Goal: Contribute content

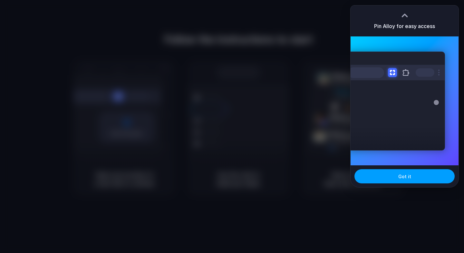
click at [371, 180] on button "Got it" at bounding box center [405, 176] width 100 height 14
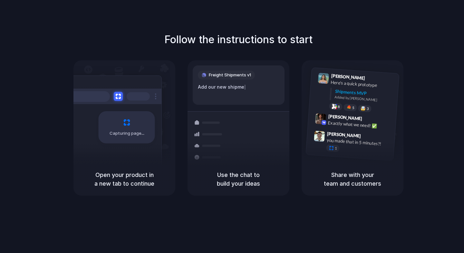
click at [244, 123] on div "Container from Shanghai 40ft • ETA Dec 28 • In transit" at bounding box center [276, 132] width 87 height 25
click at [152, 114] on div "Capturing page" at bounding box center [127, 127] width 56 height 32
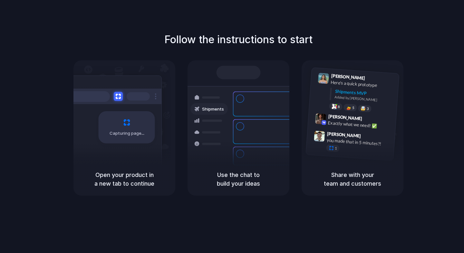
click at [411, 37] on div "Follow the instructions to start Capturing page Open your product in a new tab …" at bounding box center [238, 114] width 464 height 164
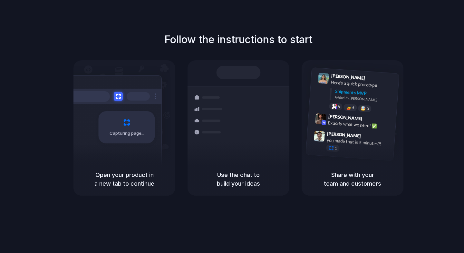
click at [232, 127] on div at bounding box center [232, 127] width 0 height 0
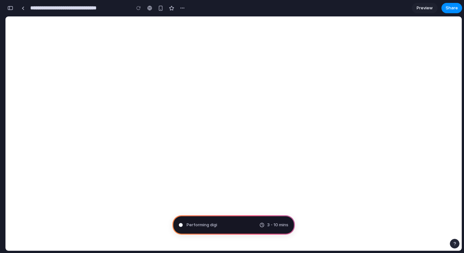
click at [324, 54] on div "piyushupadhyay07@icloud.com Oldest First Archive All Download... Profile Settin…" at bounding box center [233, 119] width 451 height 130
click at [223, 19] on div "Instapaper Search Tag Move MOVE Archive Delete selected all · cancel piyushupad…" at bounding box center [233, 224] width 451 height 411
type input "**********"
click at [10, 7] on div "button" at bounding box center [10, 8] width 6 height 5
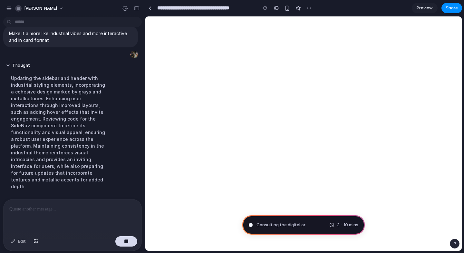
scroll to position [15, 0]
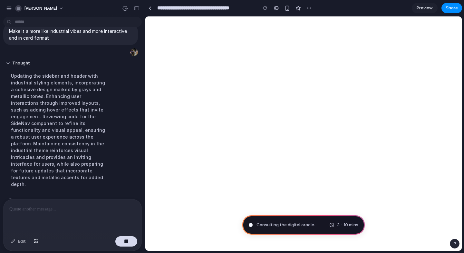
click at [432, 6] on span "Preview" at bounding box center [425, 8] width 16 height 6
